Goal: Information Seeking & Learning: Find specific fact

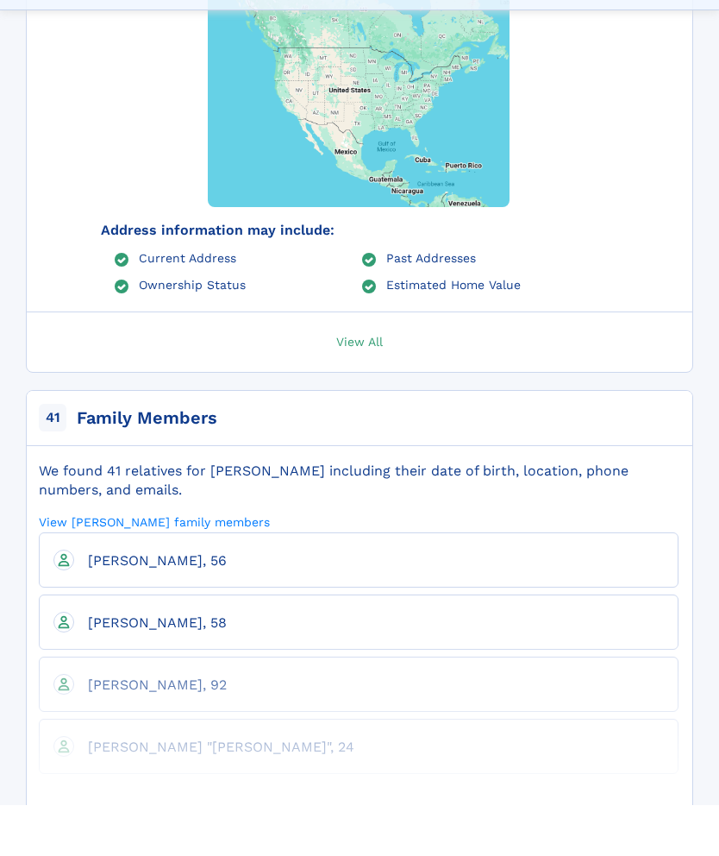
scroll to position [1357, 0]
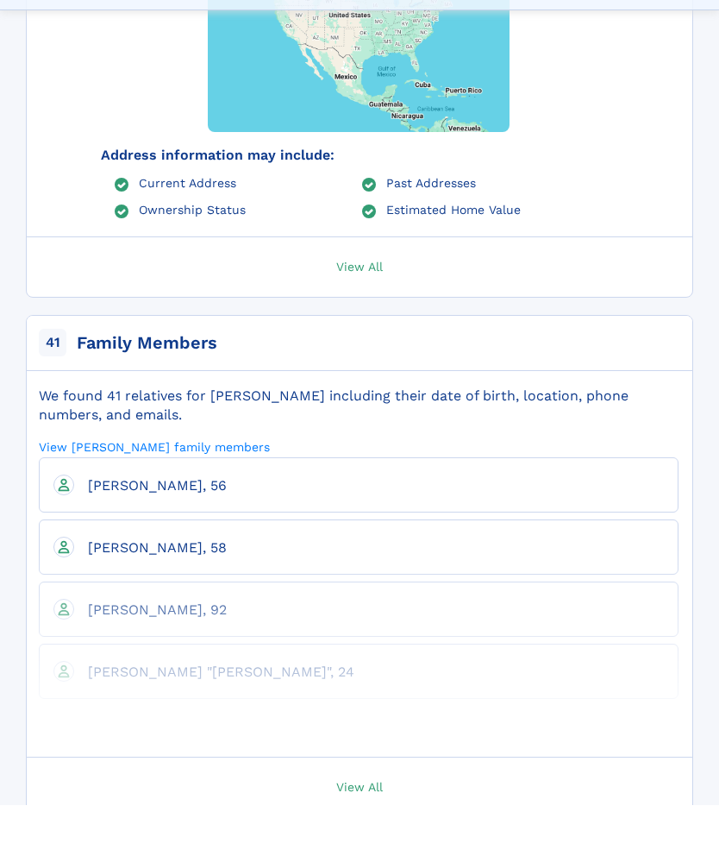
click at [376, 829] on span "View All" at bounding box center [359, 837] width 47 height 16
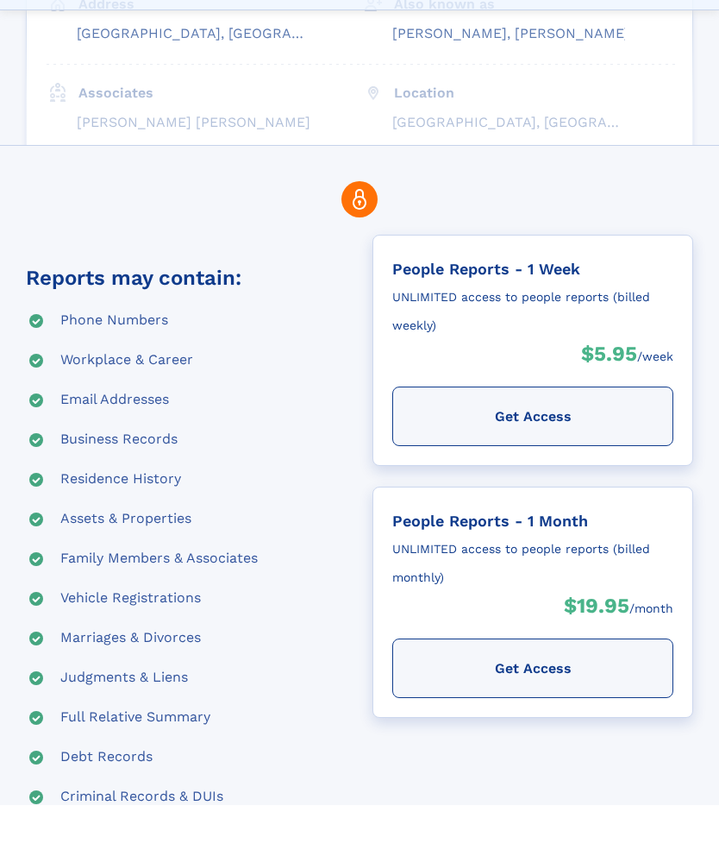
scroll to position [235, 0]
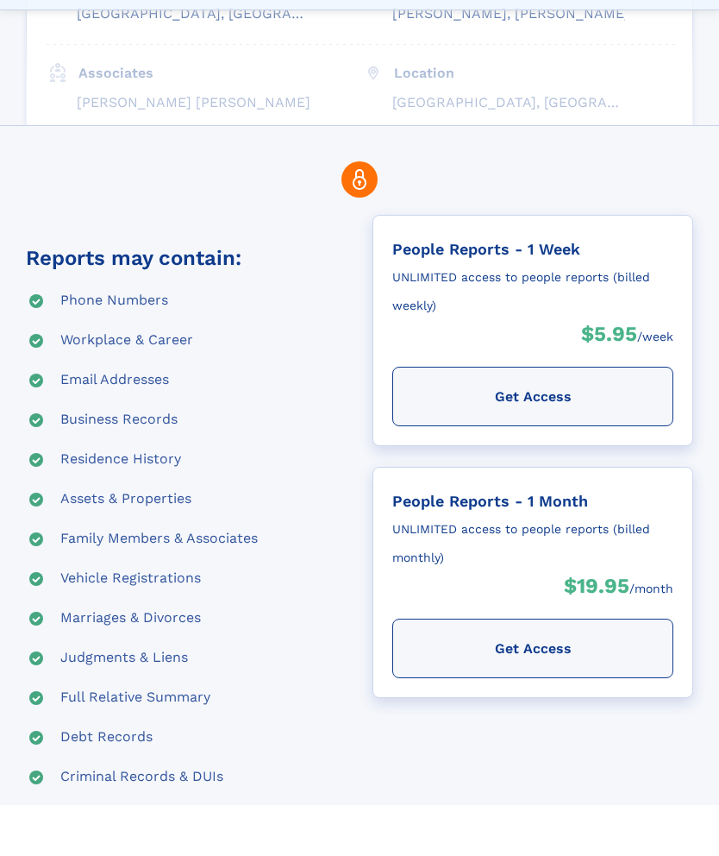
click at [323, 480] on div "Phone Numbers Workplace & Career Email Addresses Business Records Residence His…" at bounding box center [186, 619] width 347 height 555
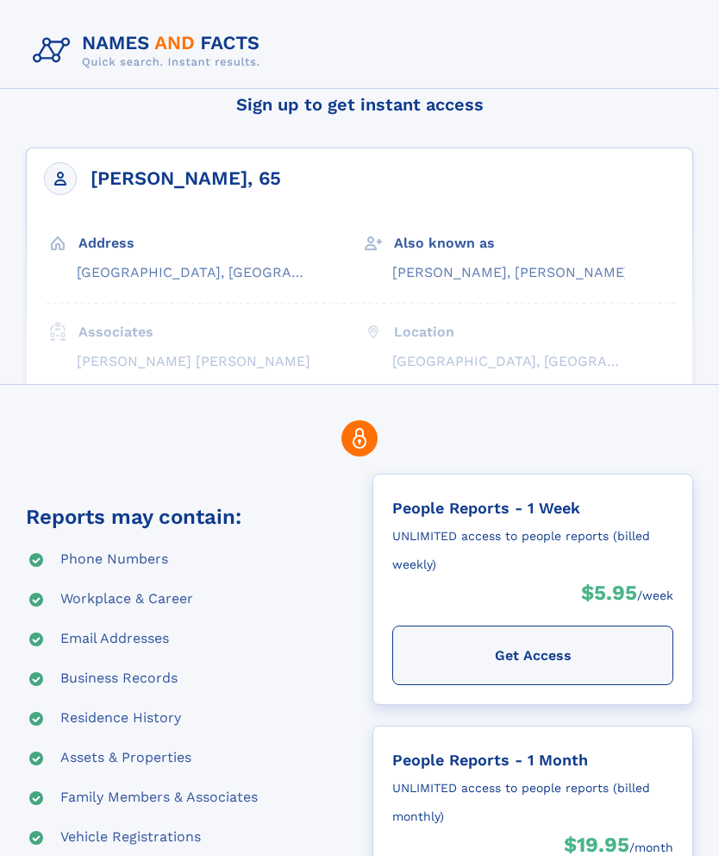
scroll to position [0, 0]
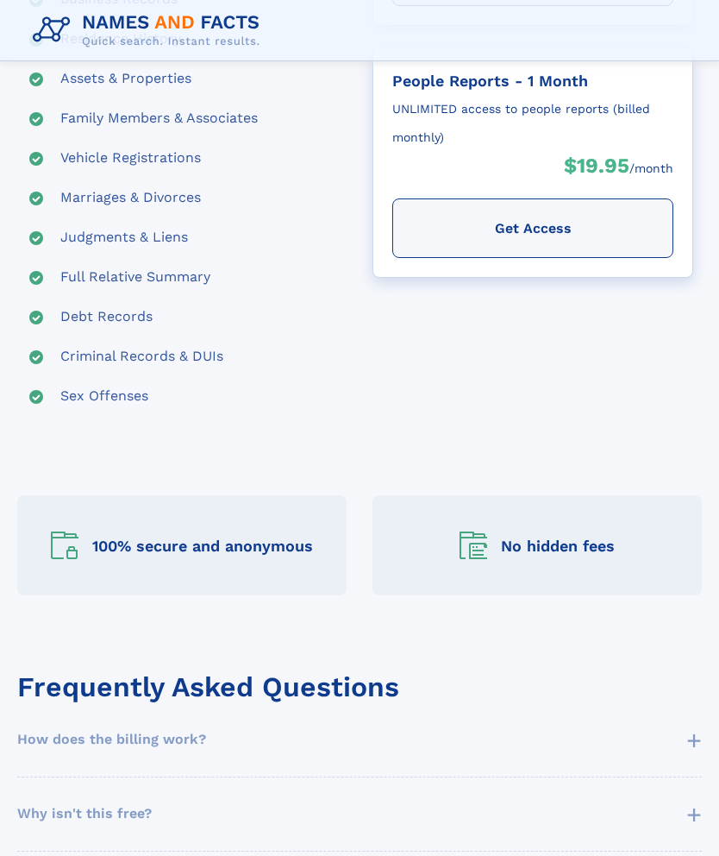
scroll to position [686, 0]
